Goal: Navigation & Orientation: Find specific page/section

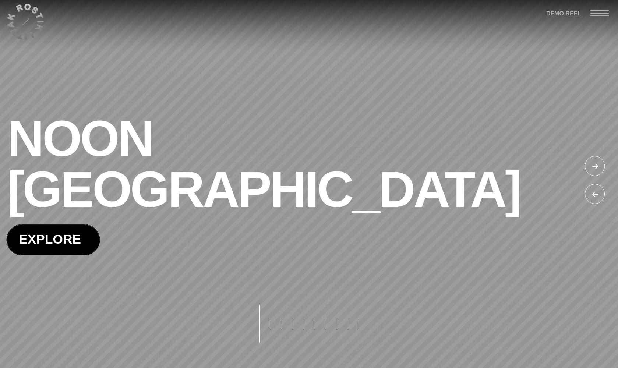
click at [32, 225] on span at bounding box center [53, 240] width 93 height 30
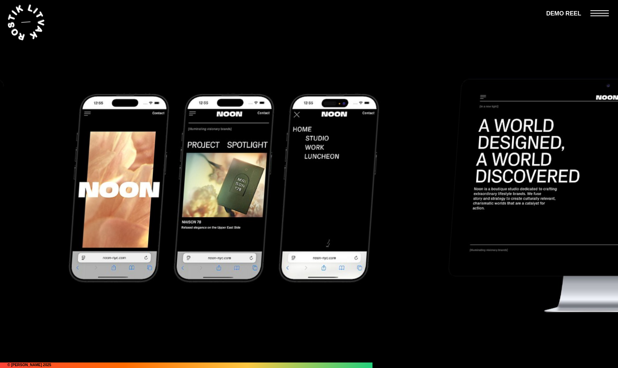
scroll to position [5784, 0]
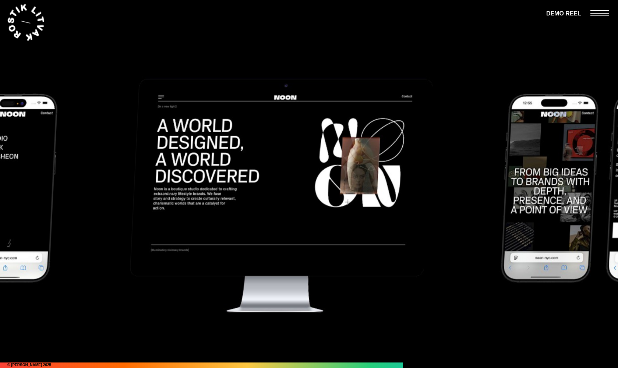
click at [292, 247] on img at bounding box center [280, 194] width 383 height 295
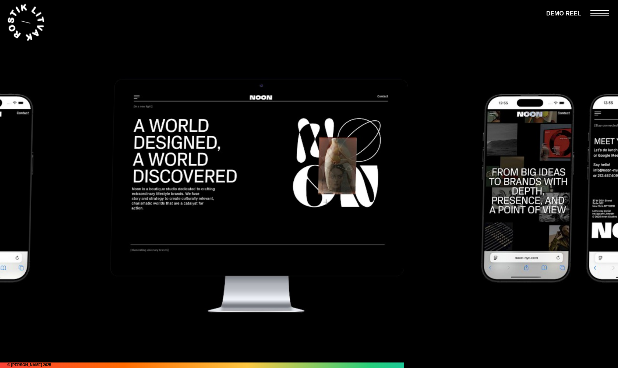
click at [292, 247] on img at bounding box center [258, 194] width 375 height 295
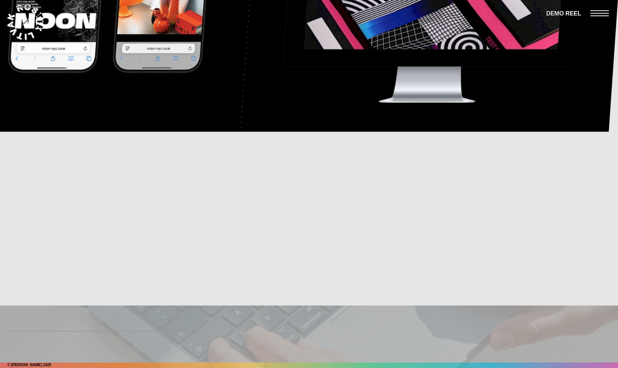
scroll to position [9060, 0]
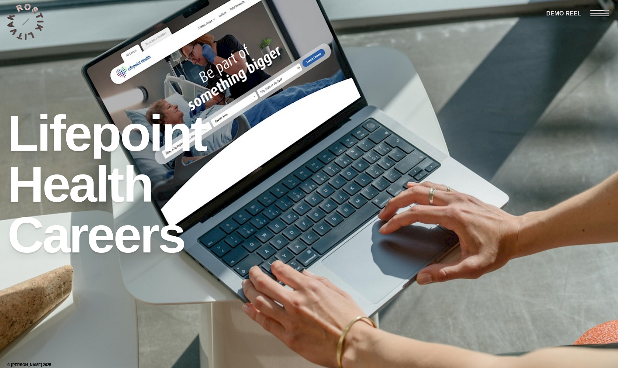
click at [603, 17] on div at bounding box center [605, 13] width 28 height 26
click at [600, 14] on div at bounding box center [605, 13] width 28 height 26
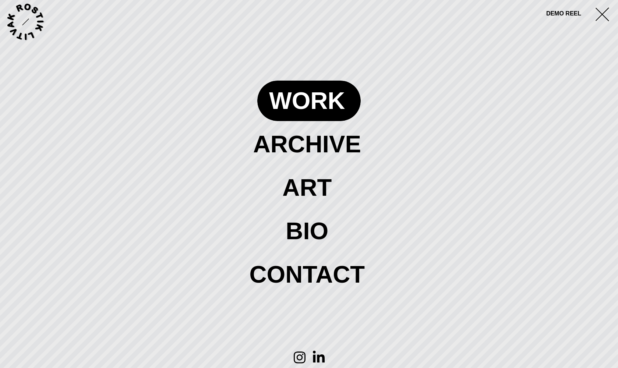
click at [306, 101] on span at bounding box center [308, 101] width 103 height 40
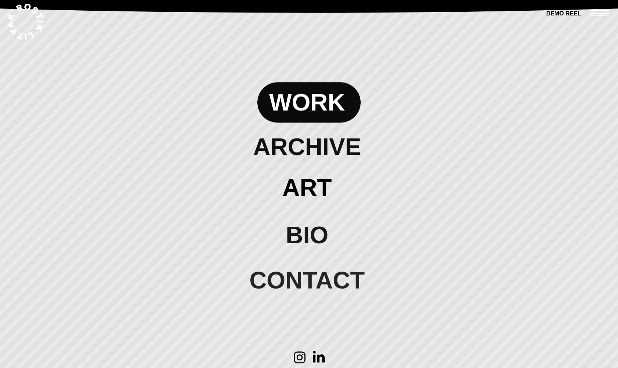
click at [309, 106] on span at bounding box center [308, 102] width 103 height 40
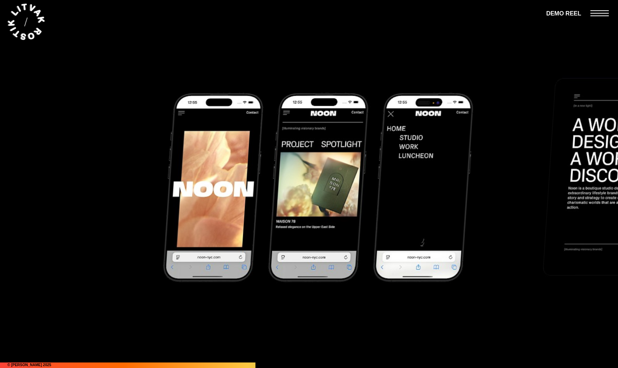
scroll to position [4238, 0]
